Goal: Task Accomplishment & Management: Manage account settings

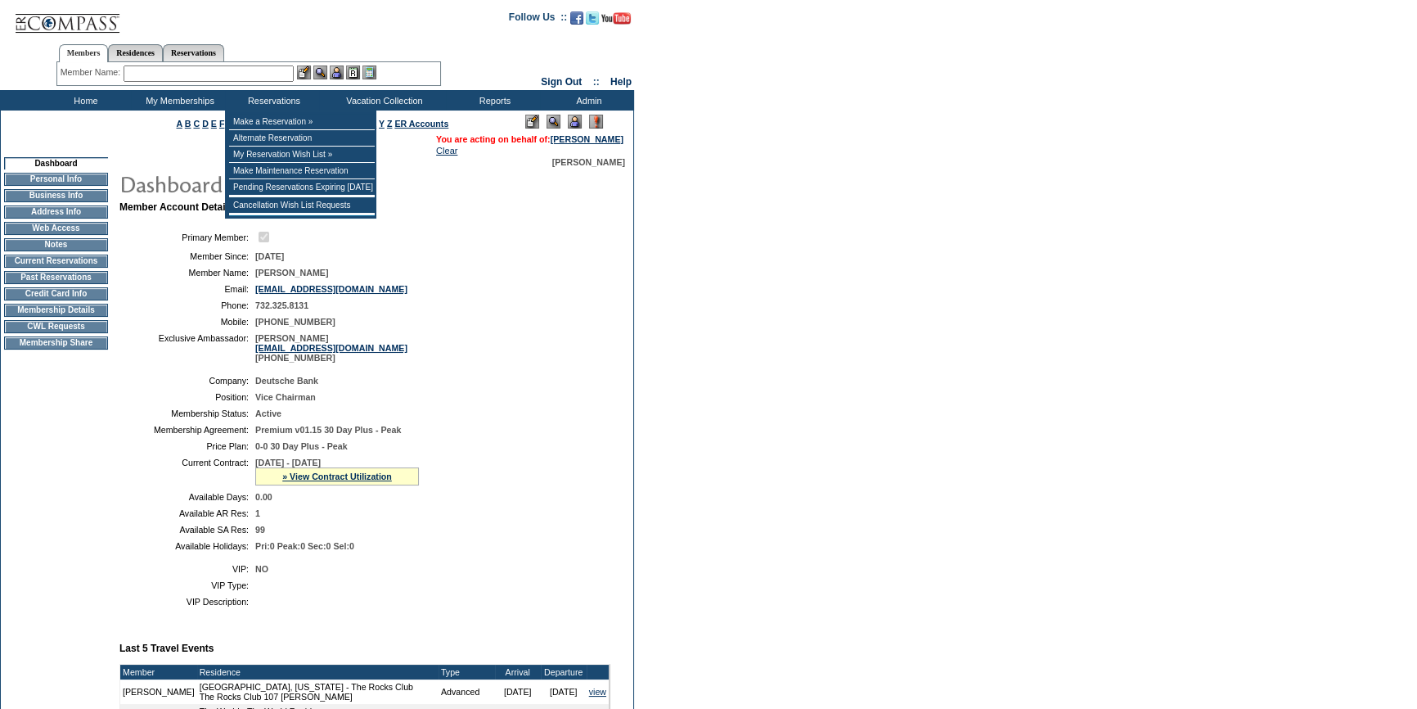
click at [185, 74] on input "text" at bounding box center [209, 73] width 170 height 16
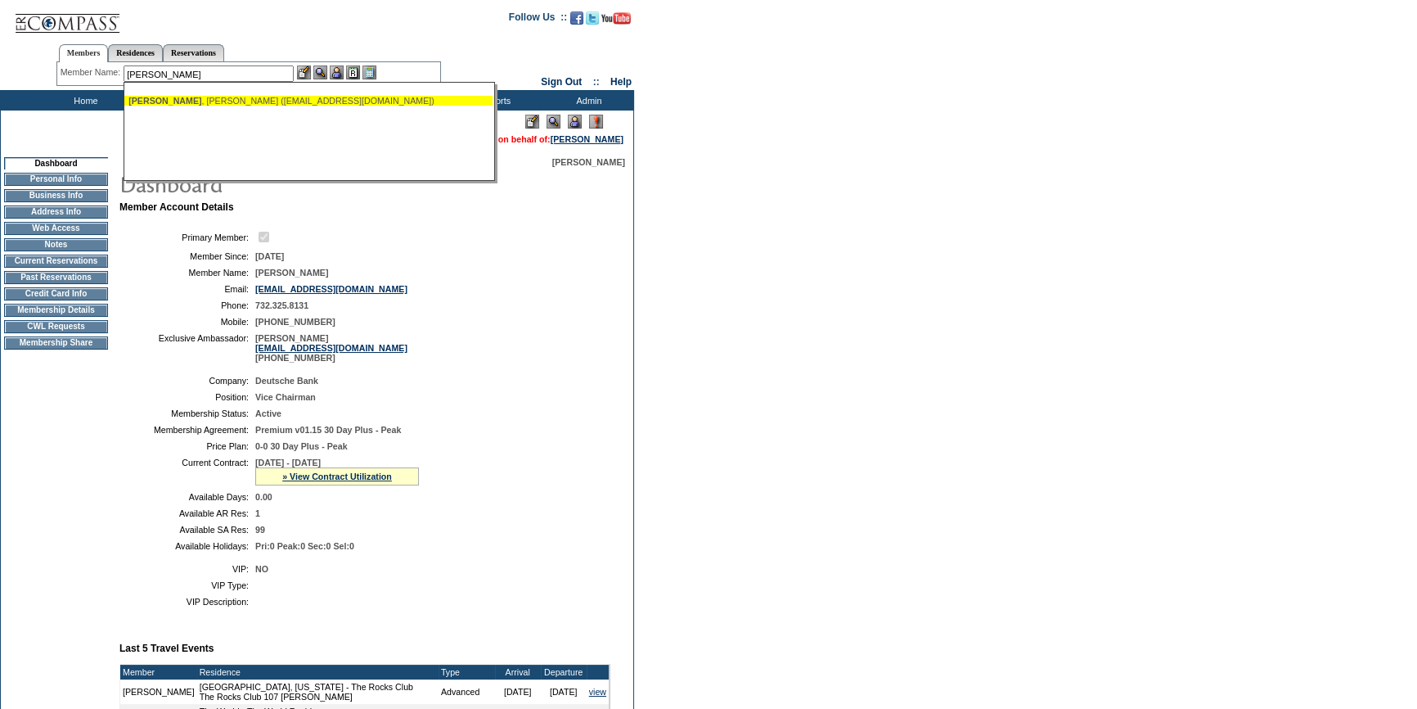
click at [303, 104] on div "Bowick , Michael (mbowick@icloud.com)" at bounding box center [308, 101] width 360 height 10
type input "Bowick, Michael (mbowick@icloud.com)"
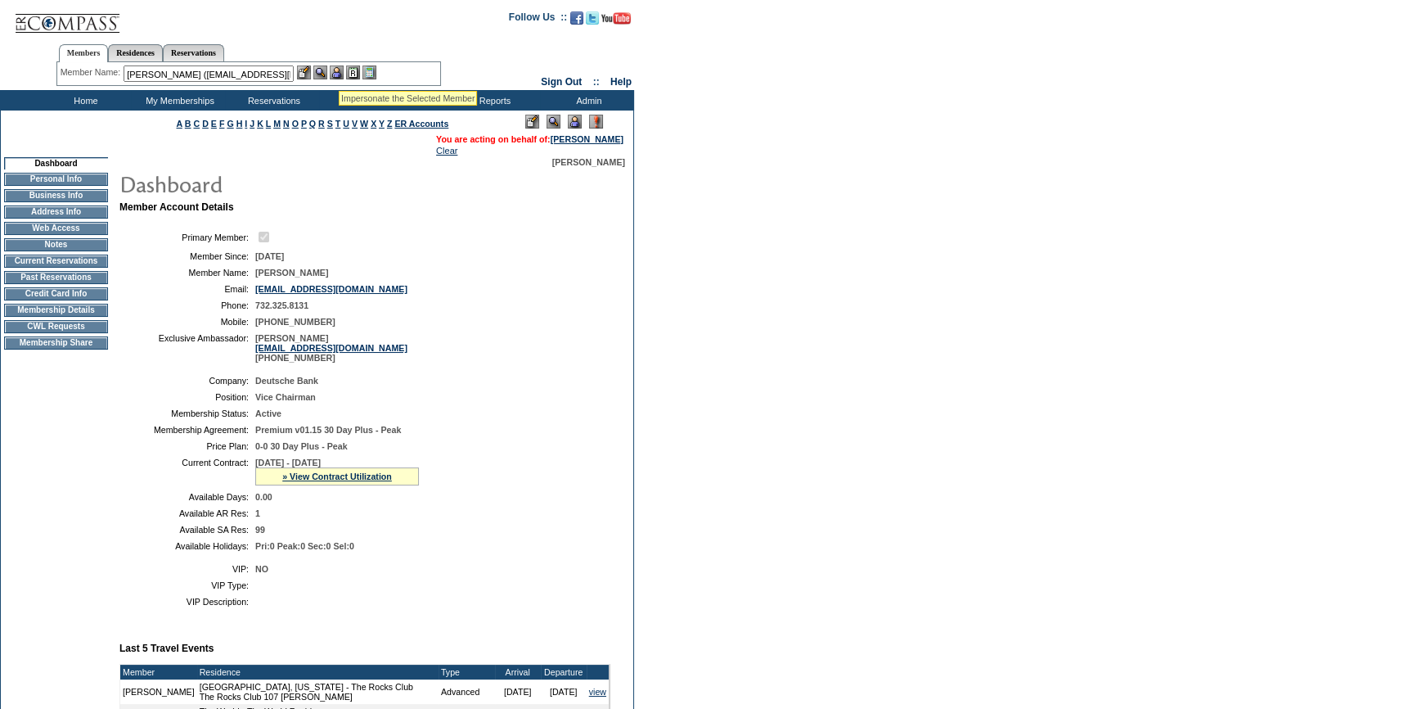
click at [339, 70] on img at bounding box center [337, 72] width 14 height 14
click at [326, 70] on img at bounding box center [320, 72] width 14 height 14
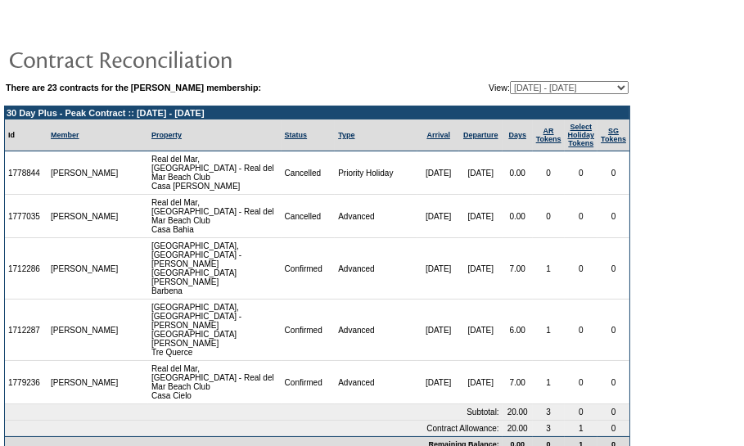
click at [552, 79] on table "There are 23 contracts for the Tom Widener membership: View: 08/11/06 - 09/30/0…" at bounding box center [317, 87] width 626 height 16
click at [551, 83] on select "08/11/06 - 09/30/07 10/01/07 - 09/30/08 10/01/08 - 09/30/09 10/01/09 - 09/30/10…" at bounding box center [569, 87] width 119 height 13
select select "126138"
click at [510, 81] on select "08/11/06 - 09/30/07 10/01/07 - 09/30/08 10/01/08 - 09/30/09 10/01/09 - 09/30/10…" at bounding box center [569, 87] width 119 height 13
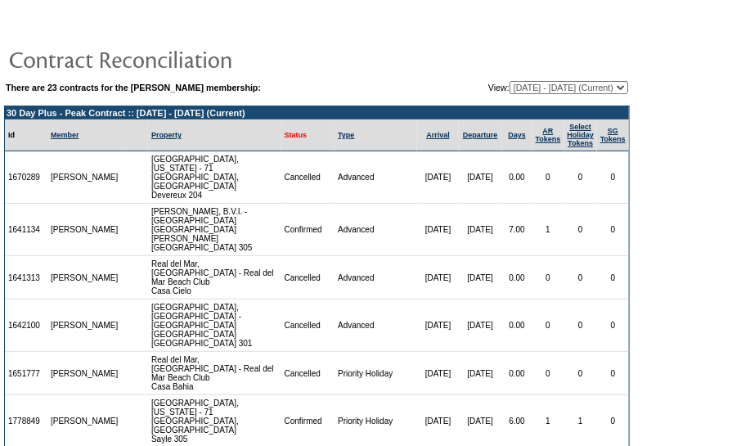
click at [285, 138] on link "Status" at bounding box center [296, 135] width 23 height 8
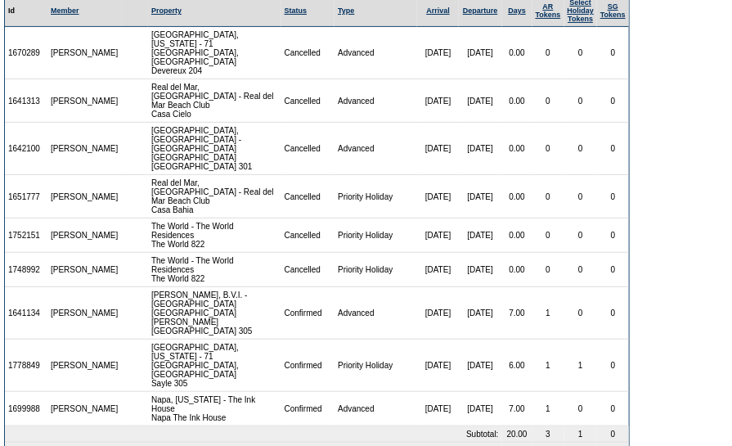
scroll to position [137, 0]
